Goal: Entertainment & Leisure: Browse casually

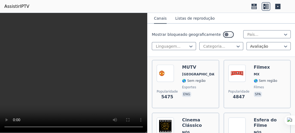
scroll to position [174, 0]
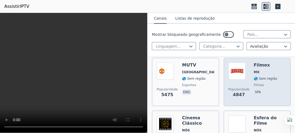
click at [244, 79] on div "Popularidade 4847" at bounding box center [239, 82] width 21 height 39
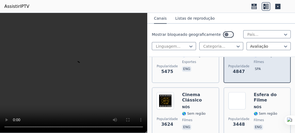
scroll to position [204, 0]
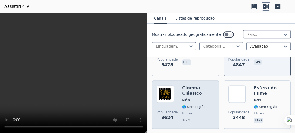
click at [205, 100] on span "NÓS" at bounding box center [198, 101] width 32 height 4
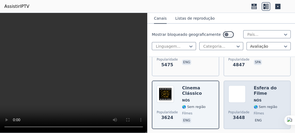
click at [262, 118] on span "eng" at bounding box center [270, 121] width 32 height 6
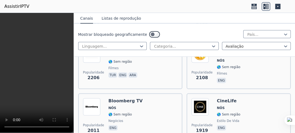
scroll to position [506, 0]
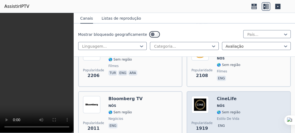
click at [239, 106] on div "Popularidade 1919 CineLife NÓS 🌎 Sem região estilo de vida eng" at bounding box center [239, 115] width 95 height 39
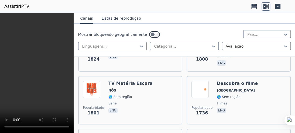
scroll to position [735, 0]
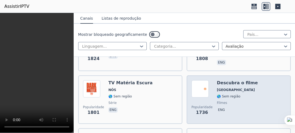
click at [240, 96] on div "Descubra o filme Reino Unido 🌎 Sem região filmes eng" at bounding box center [237, 99] width 41 height 39
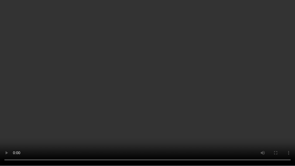
click at [233, 90] on video at bounding box center [147, 83] width 295 height 166
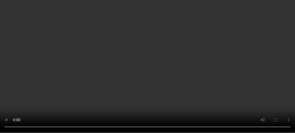
scroll to position [1164, 0]
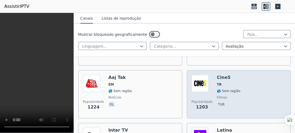
click at [228, 83] on span "TR" at bounding box center [228, 85] width 23 height 4
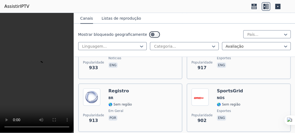
scroll to position [1688, 0]
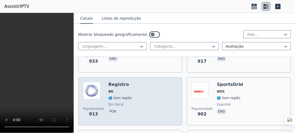
click at [143, 89] on div "Popularidade 913 Registro BR 🌎 Sem região em geral por" at bounding box center [130, 101] width 95 height 39
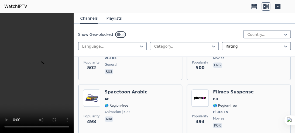
scroll to position [3780, 0]
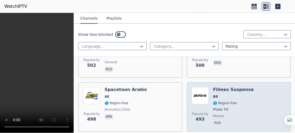
click at [242, 108] on span "Pluto TV" at bounding box center [233, 110] width 41 height 4
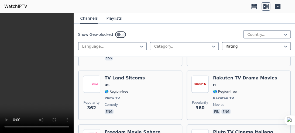
scroll to position [5457, 0]
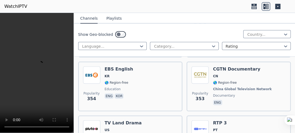
scroll to position [5680, 0]
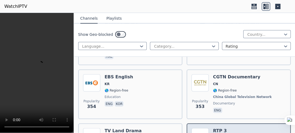
scroll to position [5672, 0]
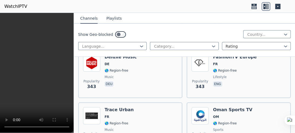
scroll to position [5800, 0]
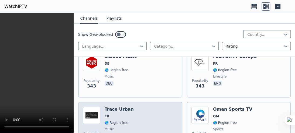
click at [146, 107] on div "Popularity 343 Trace Urban FR 🌎 Region-free music fra eng por" at bounding box center [130, 126] width 95 height 39
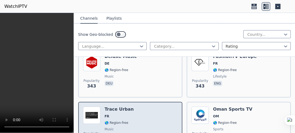
click at [146, 107] on div "Popularity 343 Trace Urban FR 🌎 Region-free music fra eng por" at bounding box center [130, 126] width 95 height 39
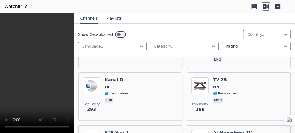
scroll to position [6579, 0]
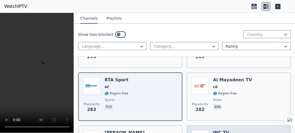
scroll to position [6634, 0]
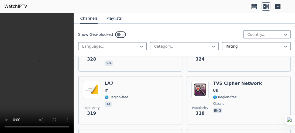
scroll to position [6116, 0]
